Goal: Task Accomplishment & Management: Manage account settings

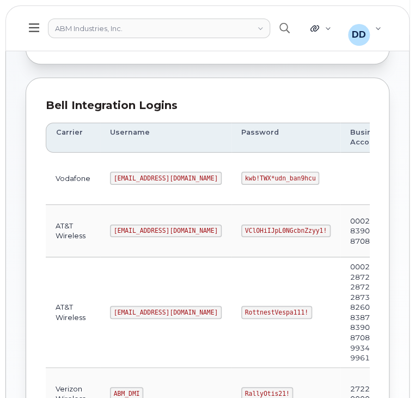
scroll to position [109, 0]
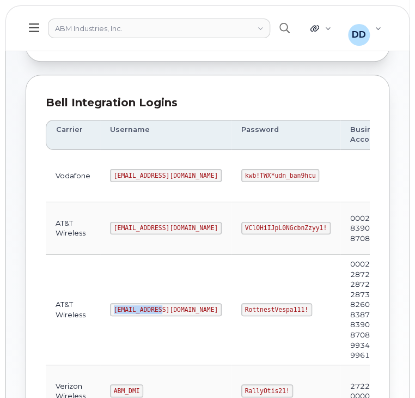
drag, startPoint x: 157, startPoint y: 306, endPoint x: 111, endPoint y: 308, distance: 45.8
click at [111, 308] on code "[EMAIL_ADDRESS][DOMAIN_NAME]" at bounding box center [166, 309] width 112 height 13
copy code "[EMAIL_ADDRESS][DOMAIN_NAME]"
drag, startPoint x: 263, startPoint y: 306, endPoint x: 202, endPoint y: 307, distance: 60.5
click at [241, 307] on code "RottnestVespa111!" at bounding box center [276, 309] width 71 height 13
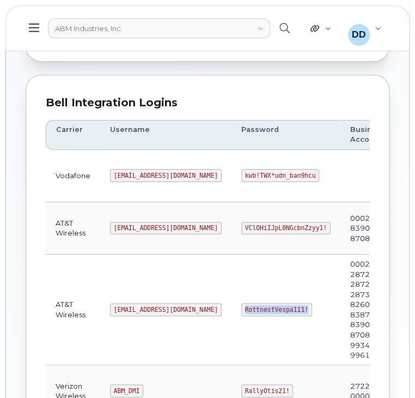
copy code "RottnestVespa111!"
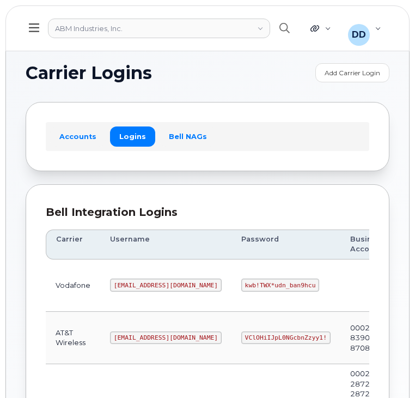
scroll to position [109, 0]
